Goal: Communication & Community: Answer question/provide support

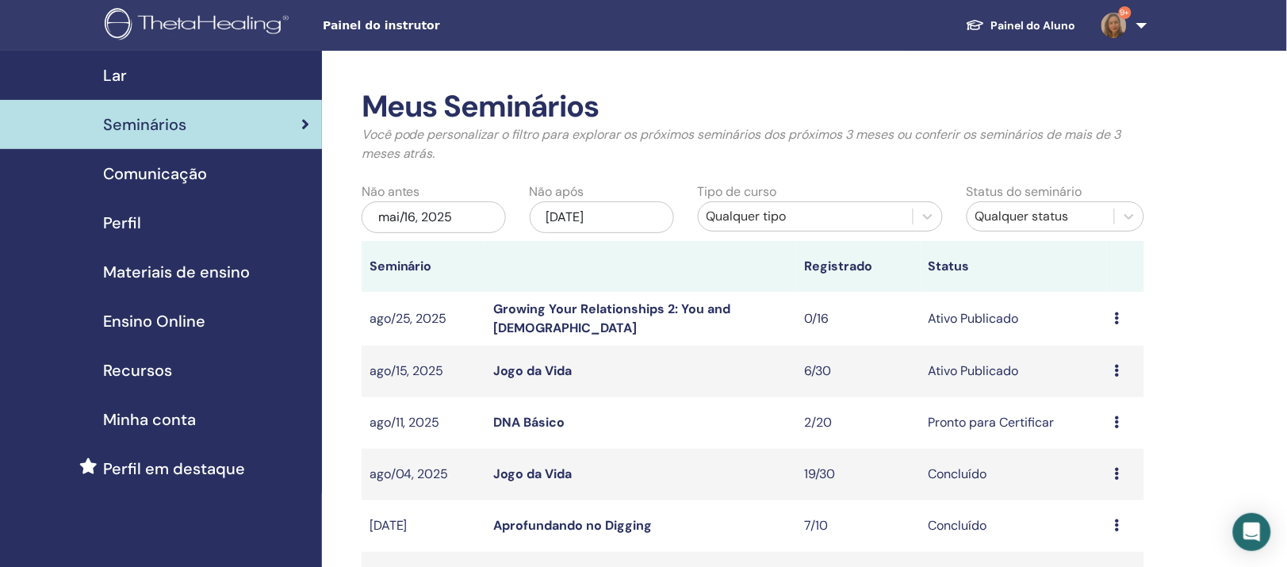
drag, startPoint x: 0, startPoint y: 0, endPoint x: 541, endPoint y: 469, distance: 715.7
click at [541, 431] on link "DNA Básico" at bounding box center [528, 422] width 71 height 17
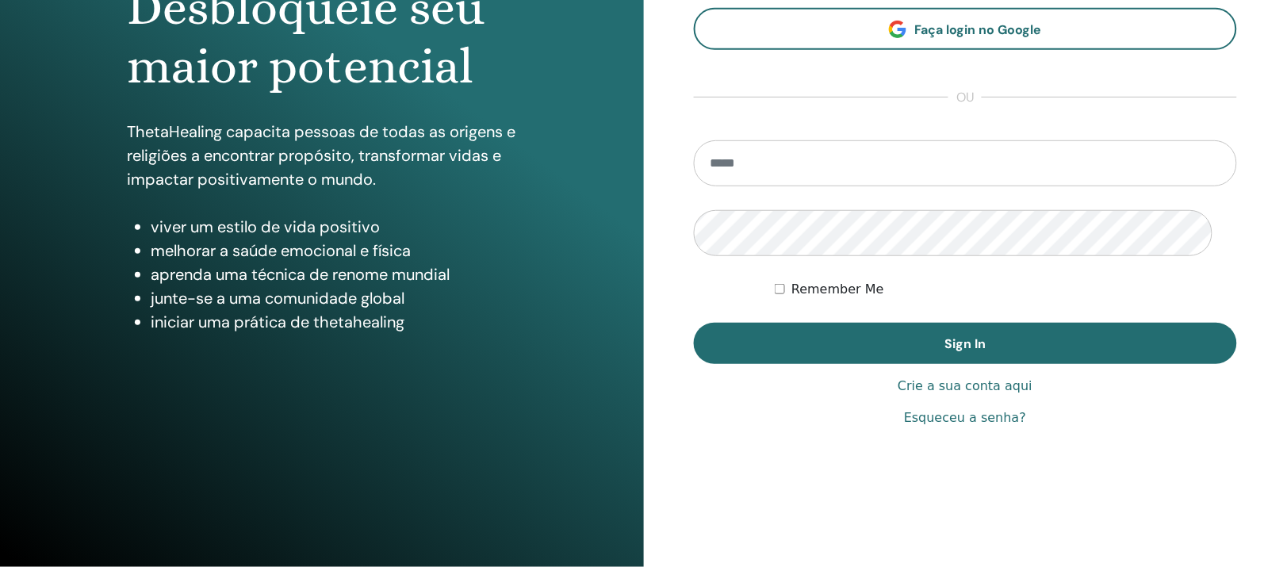
scroll to position [297, 0]
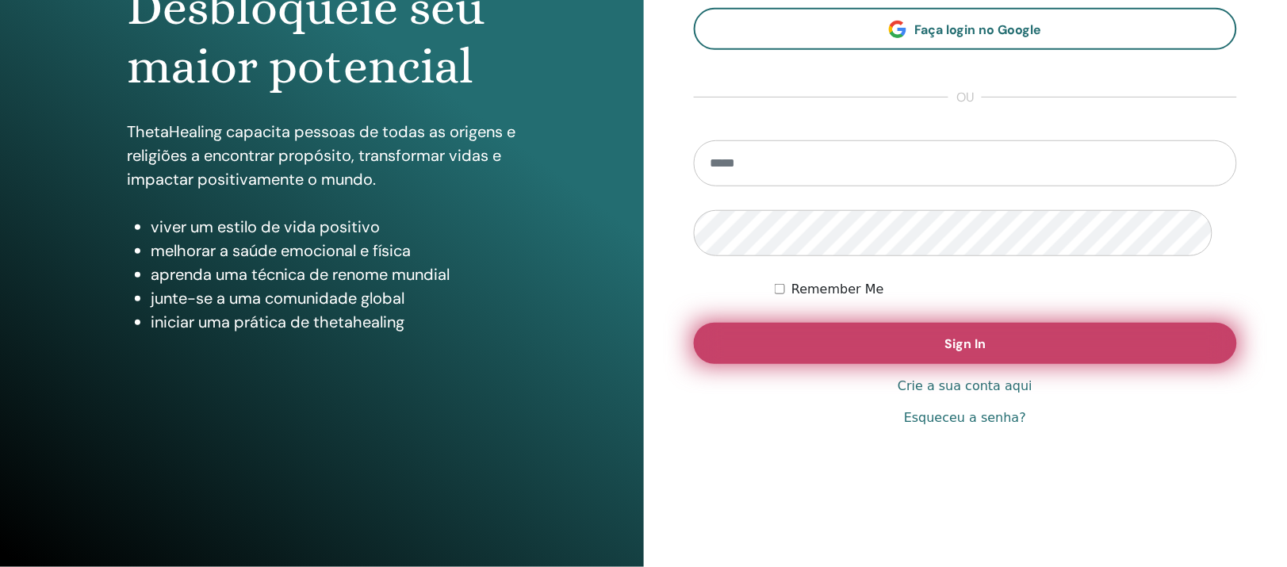
type input "**********"
click at [799, 339] on button "Sign In" at bounding box center [966, 343] width 544 height 41
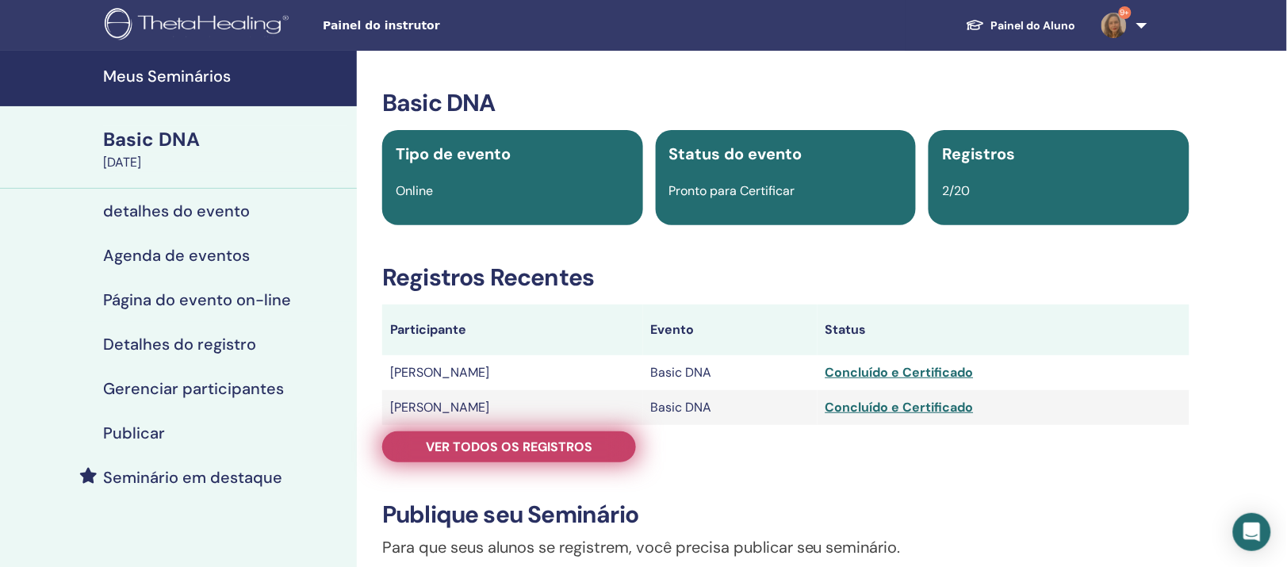
click at [511, 455] on span "Ver todos os registros" at bounding box center [509, 447] width 167 height 17
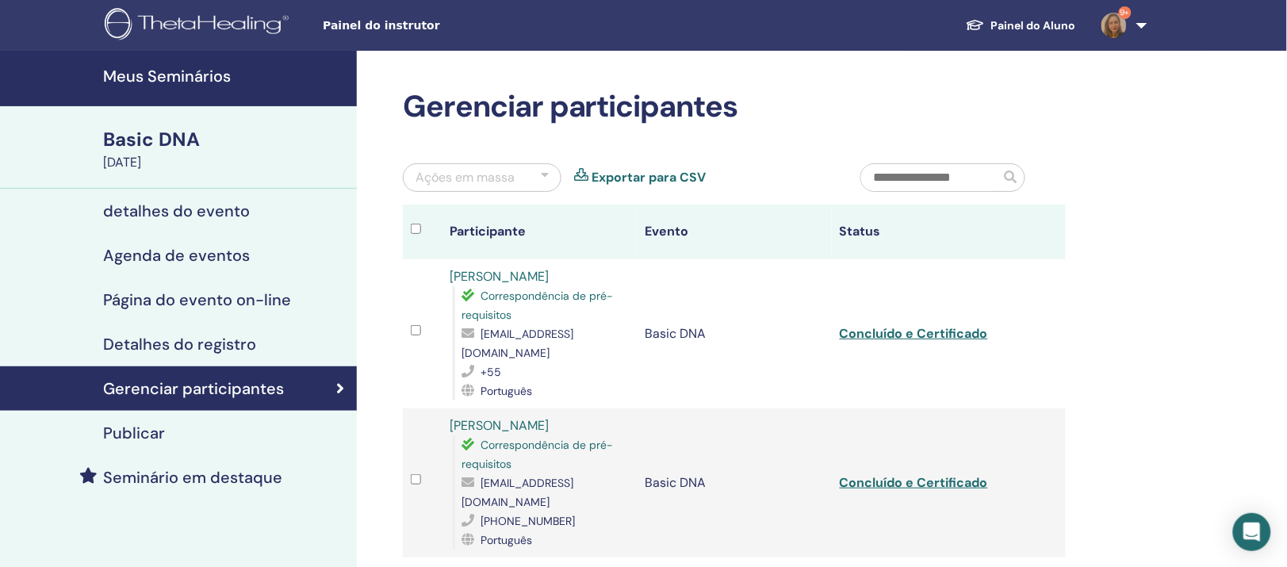
drag, startPoint x: 445, startPoint y: 343, endPoint x: 592, endPoint y: 340, distance: 147.5
click at [592, 340] on td "Lindinalva Arruda Lima Correspondência de pré-requisitos 741lindi@gmail.com +55…" at bounding box center [539, 333] width 195 height 149
copy link "Lindinalva Arruda Lima"
drag, startPoint x: 484, startPoint y: 398, endPoint x: 584, endPoint y: 393, distance: 100.1
click at [584, 362] on div "741lindi@gmail.com" at bounding box center [545, 343] width 167 height 38
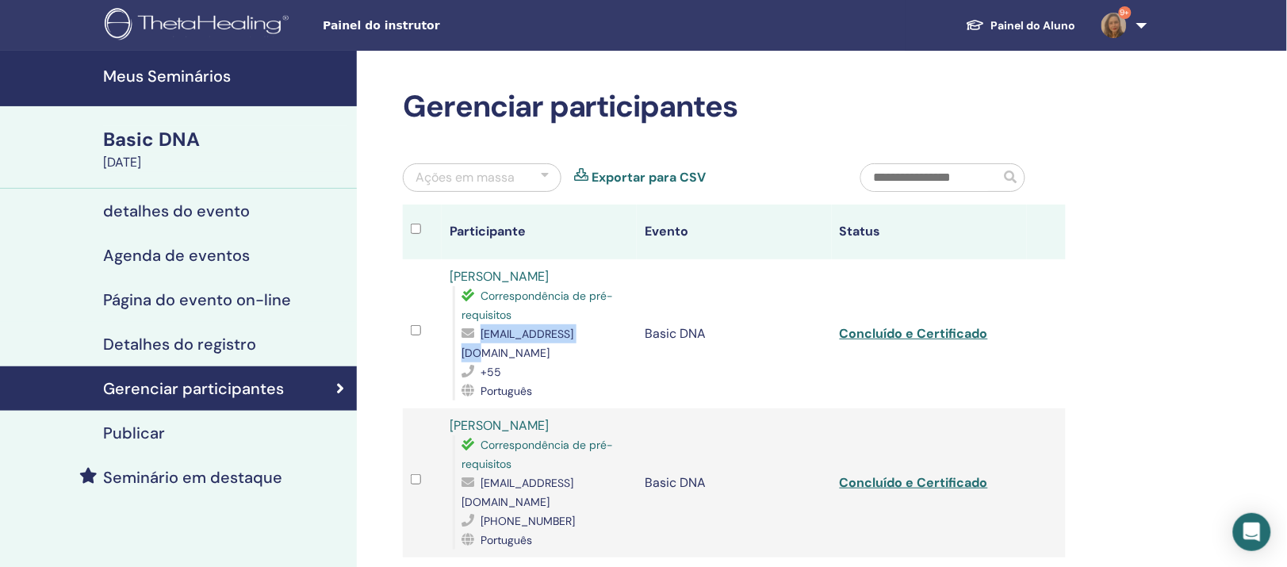
copy div "741lindi@gmail.com"
